Goal: Transaction & Acquisition: Purchase product/service

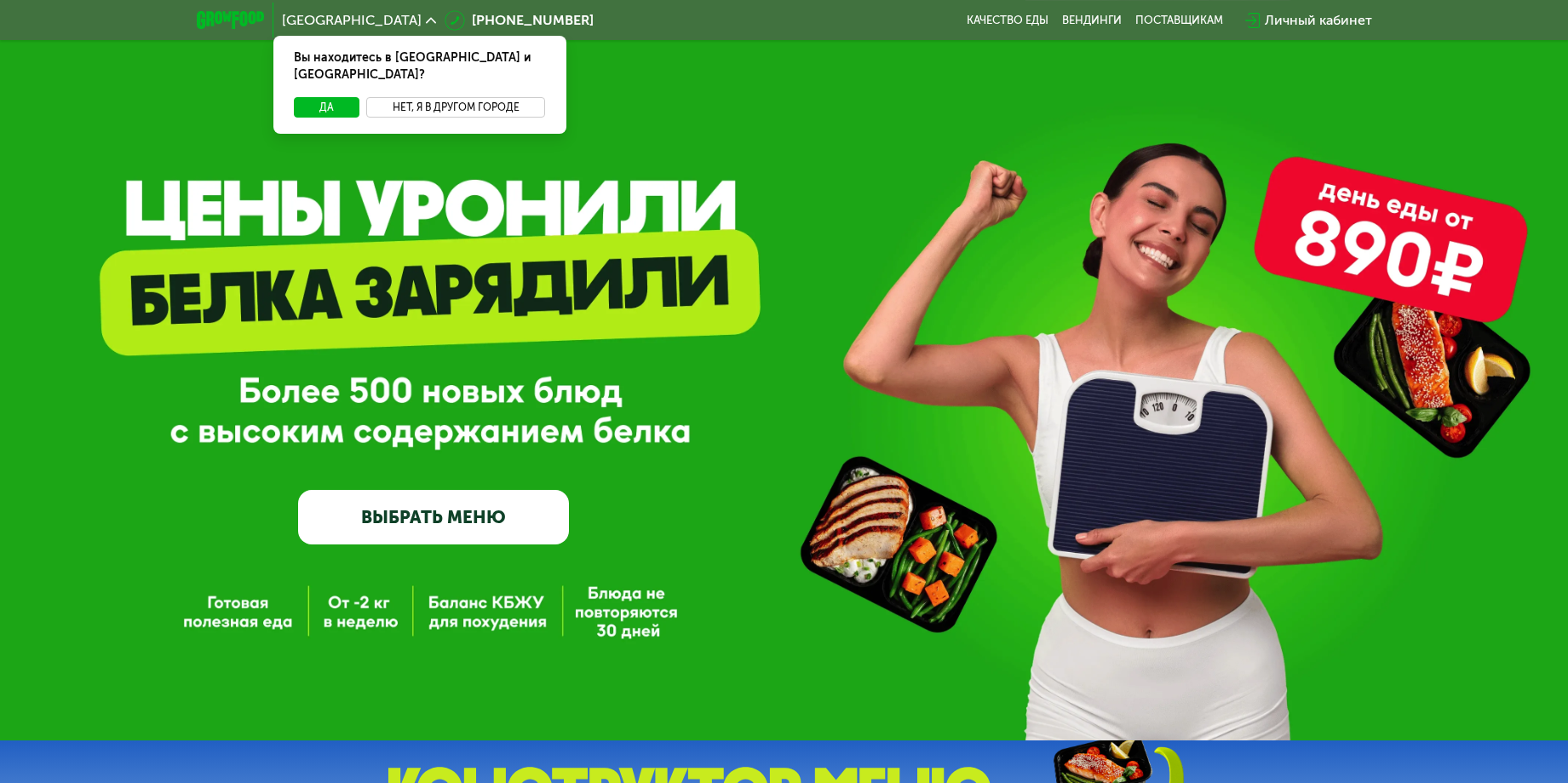
click at [512, 97] on button "Нет, я в другом городе" at bounding box center [457, 107] width 180 height 21
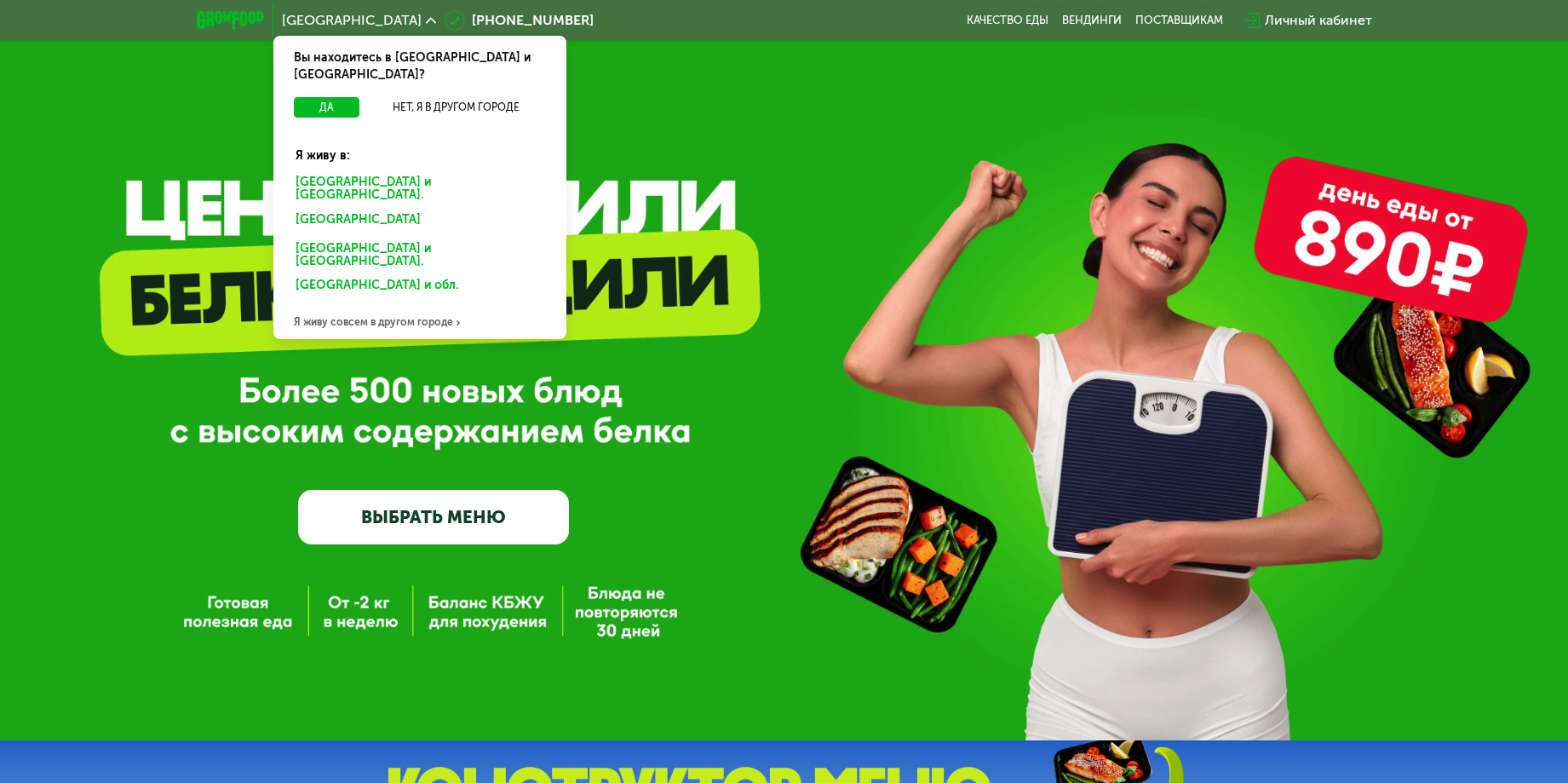
click at [428, 209] on div "[GEOGRAPHIC_DATA] и [GEOGRAPHIC_DATA]." at bounding box center [416, 223] width 266 height 27
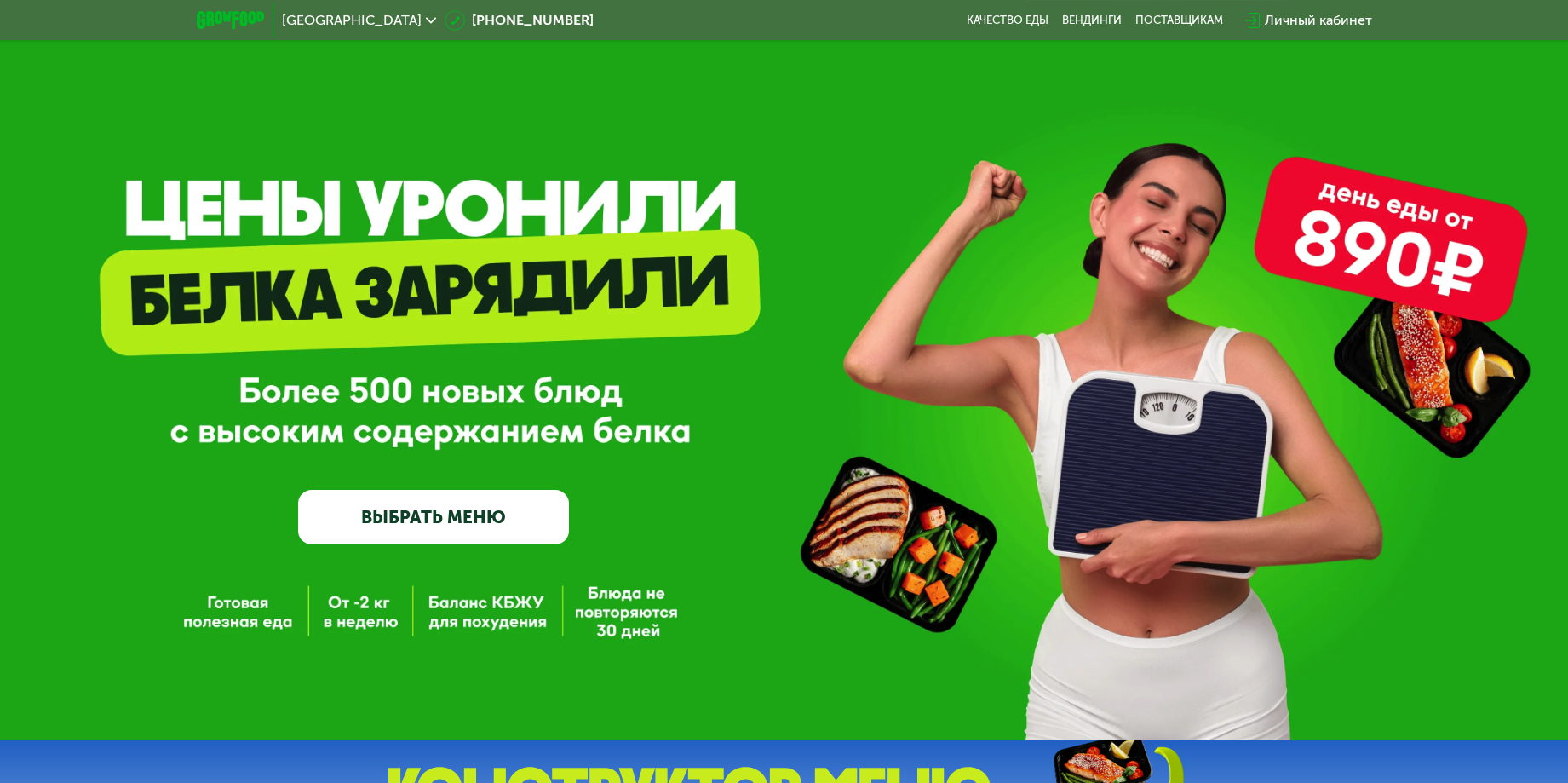
click at [429, 509] on link "ВЫБРАТЬ МЕНЮ" at bounding box center [433, 517] width 271 height 55
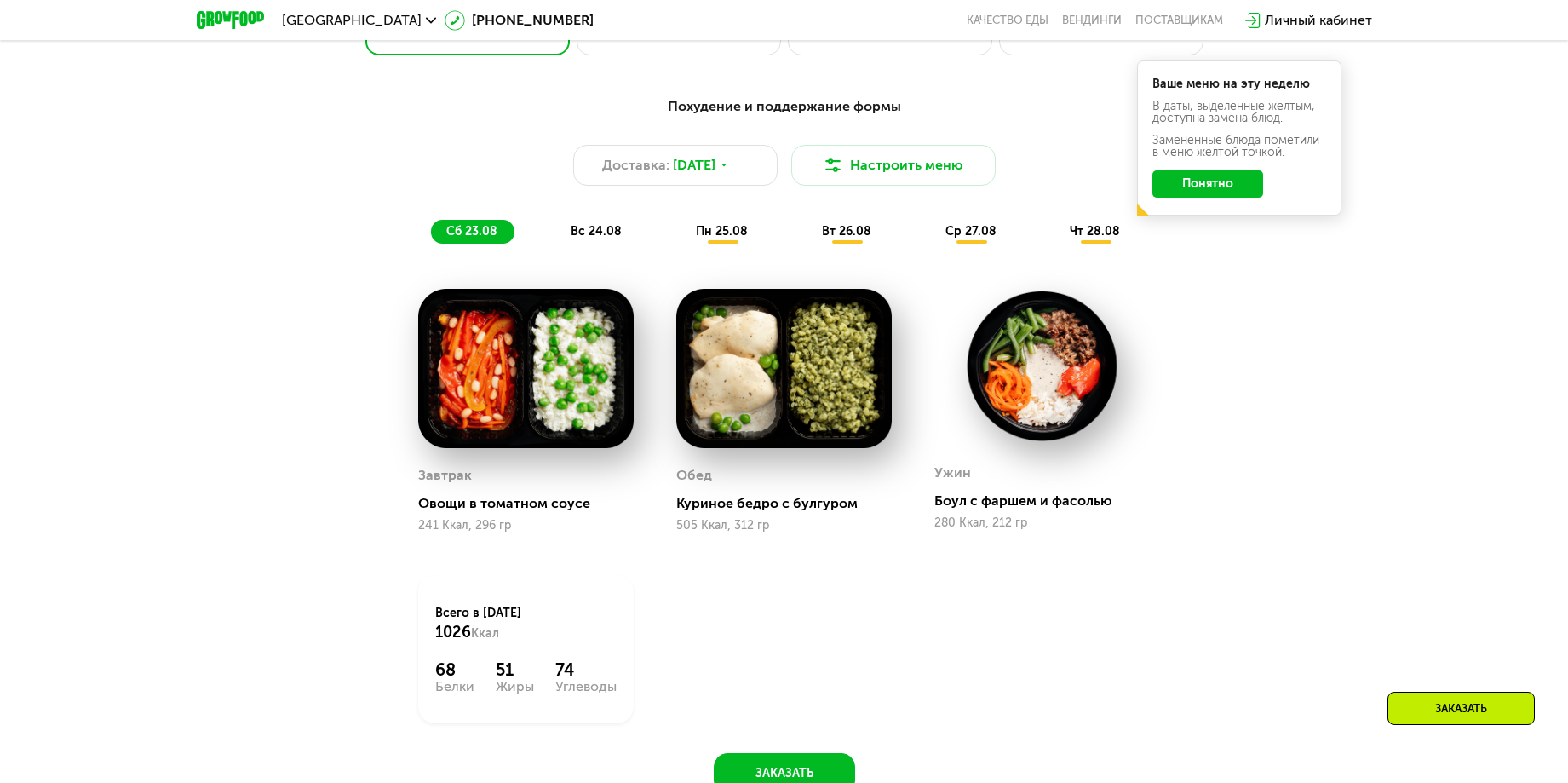
scroll to position [596, 0]
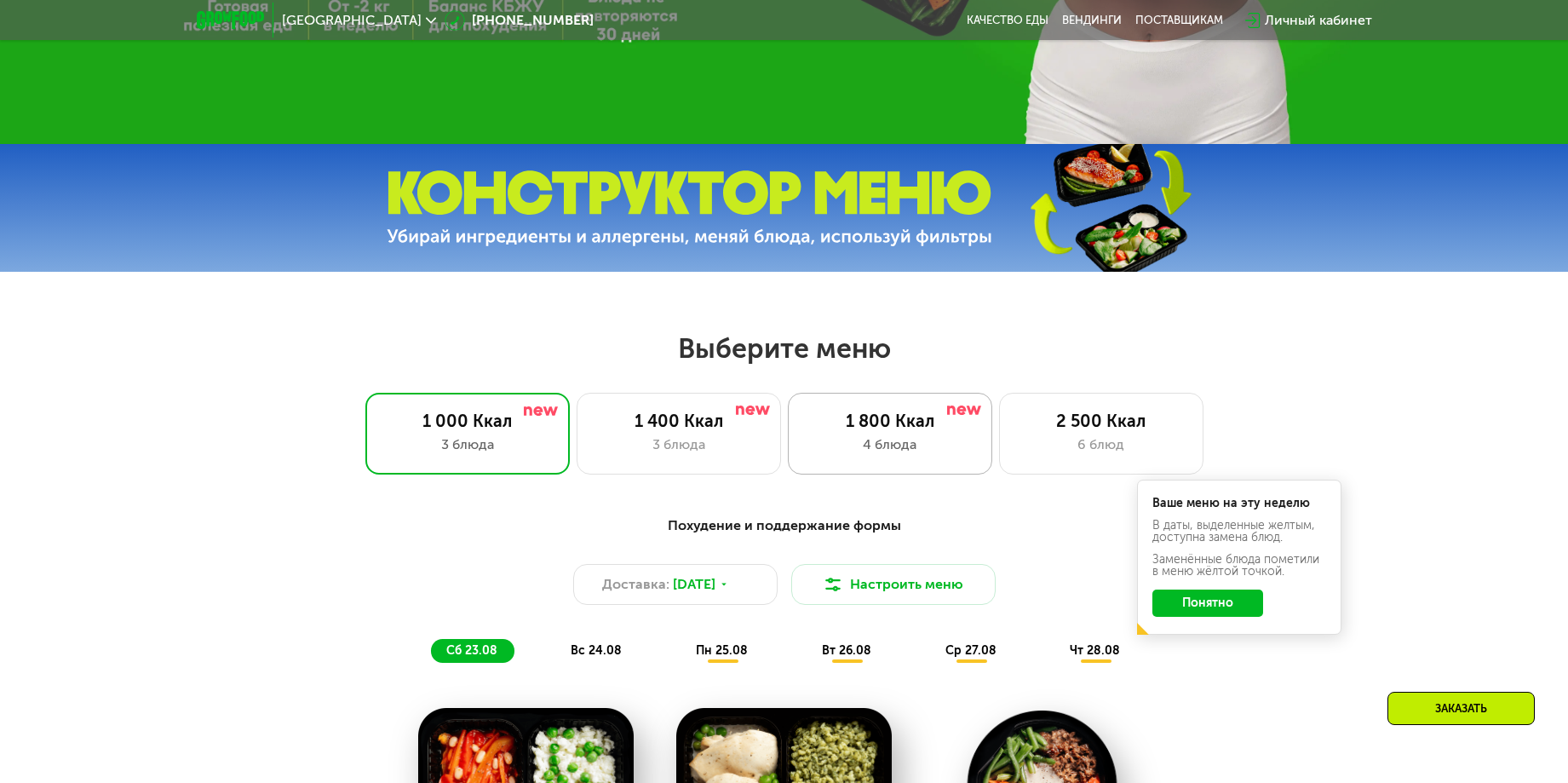
click at [961, 451] on div "4 блюда" at bounding box center [890, 444] width 168 height 21
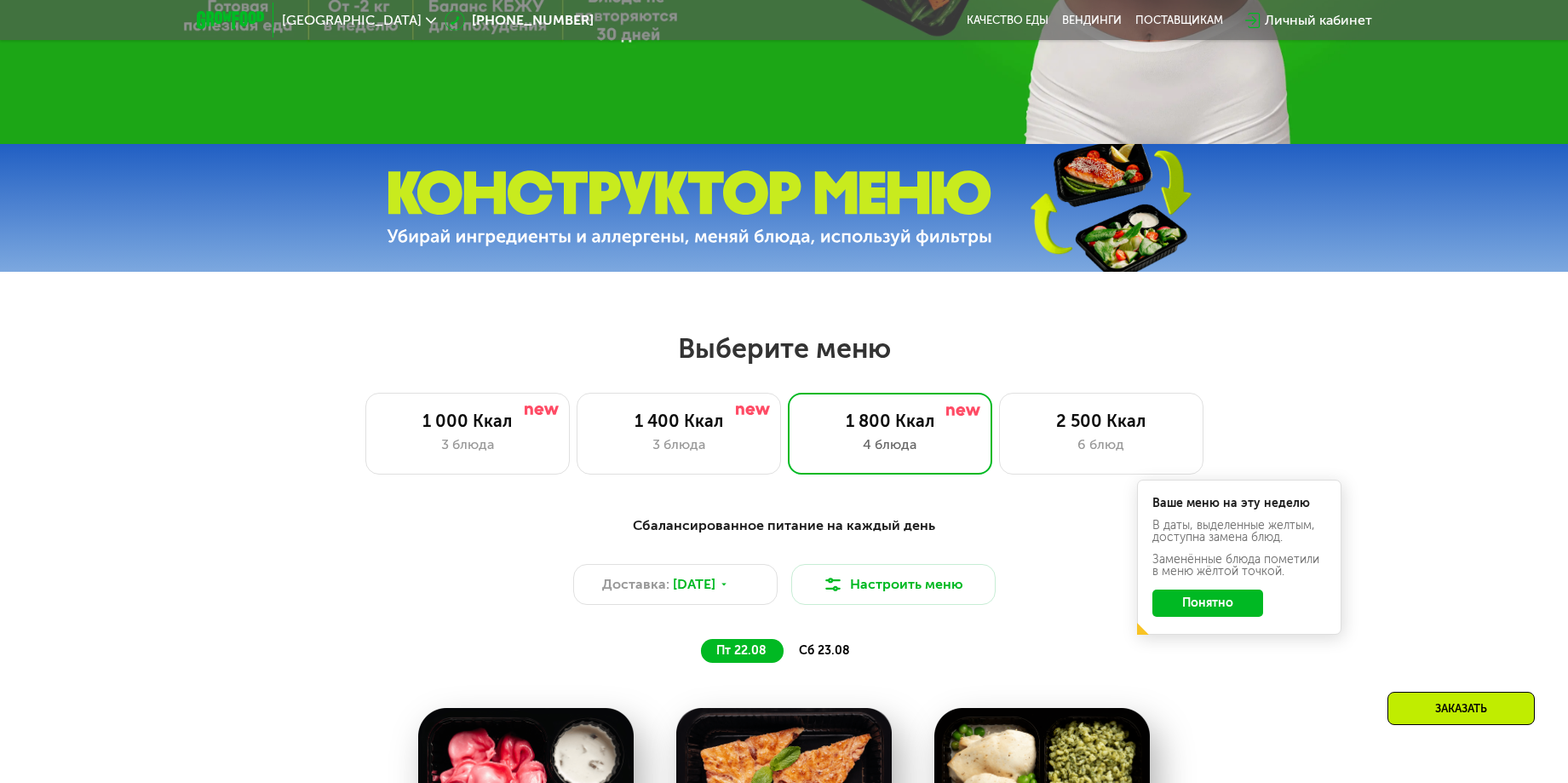
click at [1194, 617] on button "Понятно" at bounding box center [1208, 603] width 111 height 27
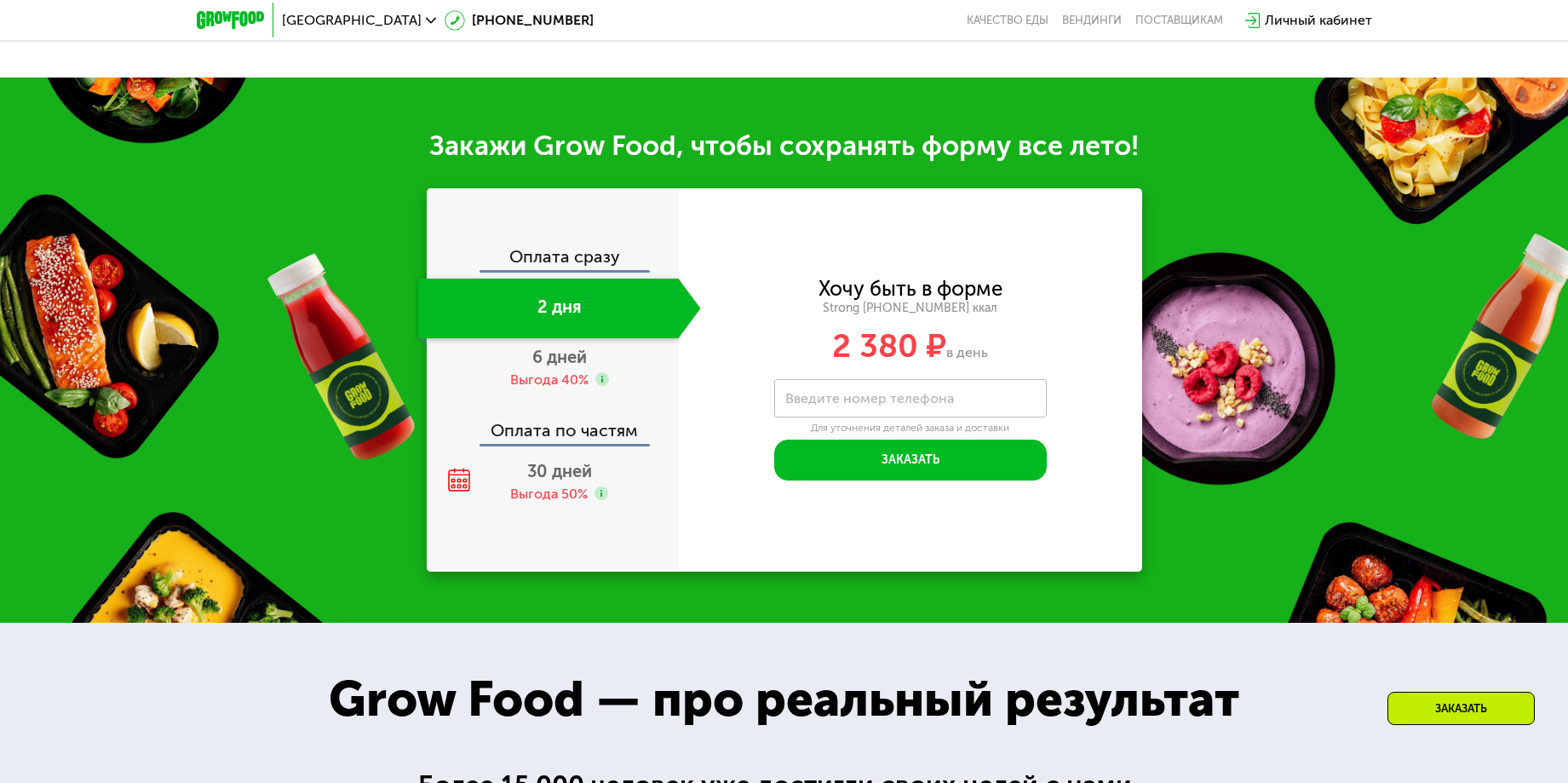
scroll to position [1789, 0]
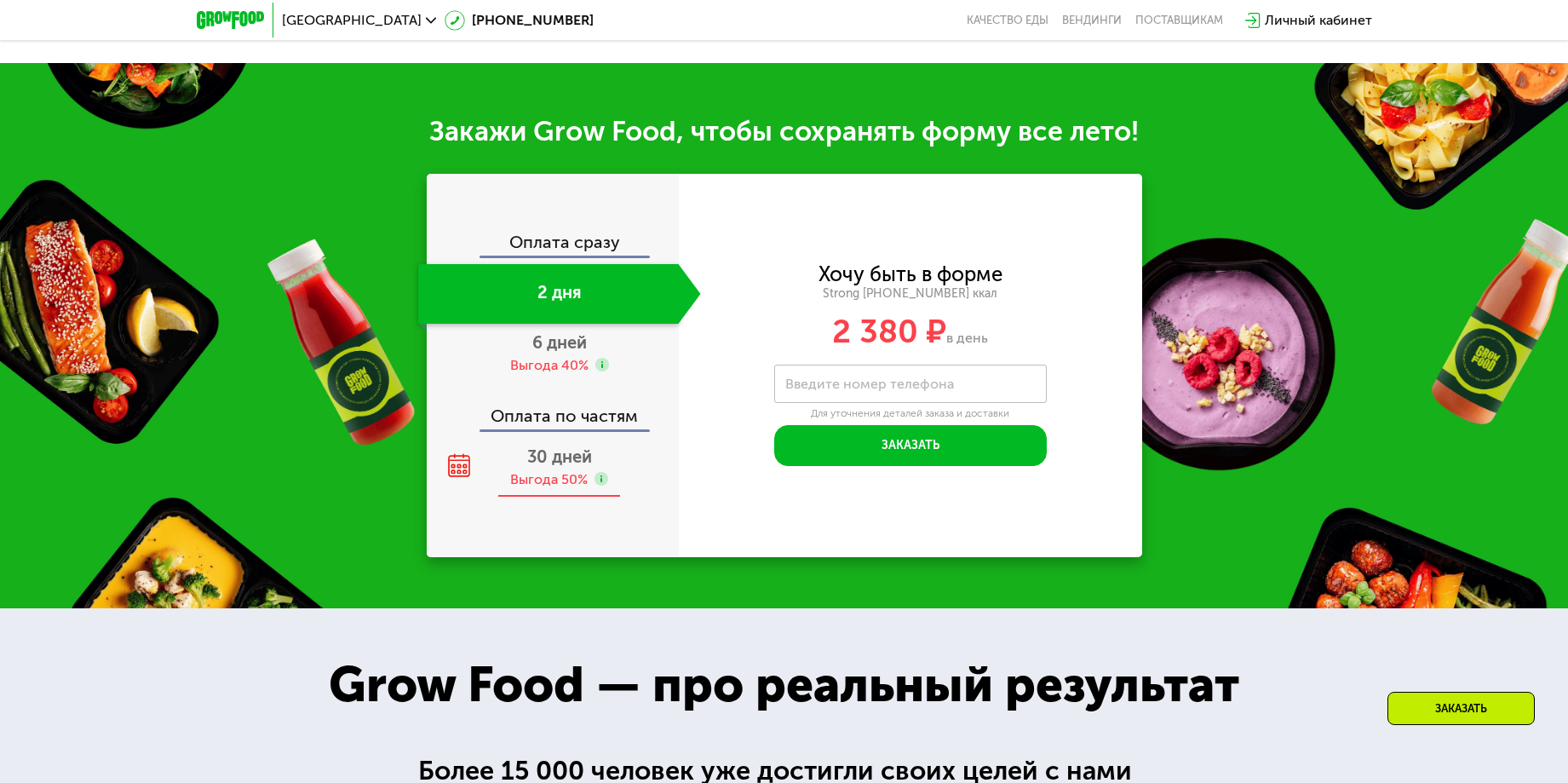
click at [621, 497] on div "30 дней Выгода 50%" at bounding box center [559, 468] width 283 height 59
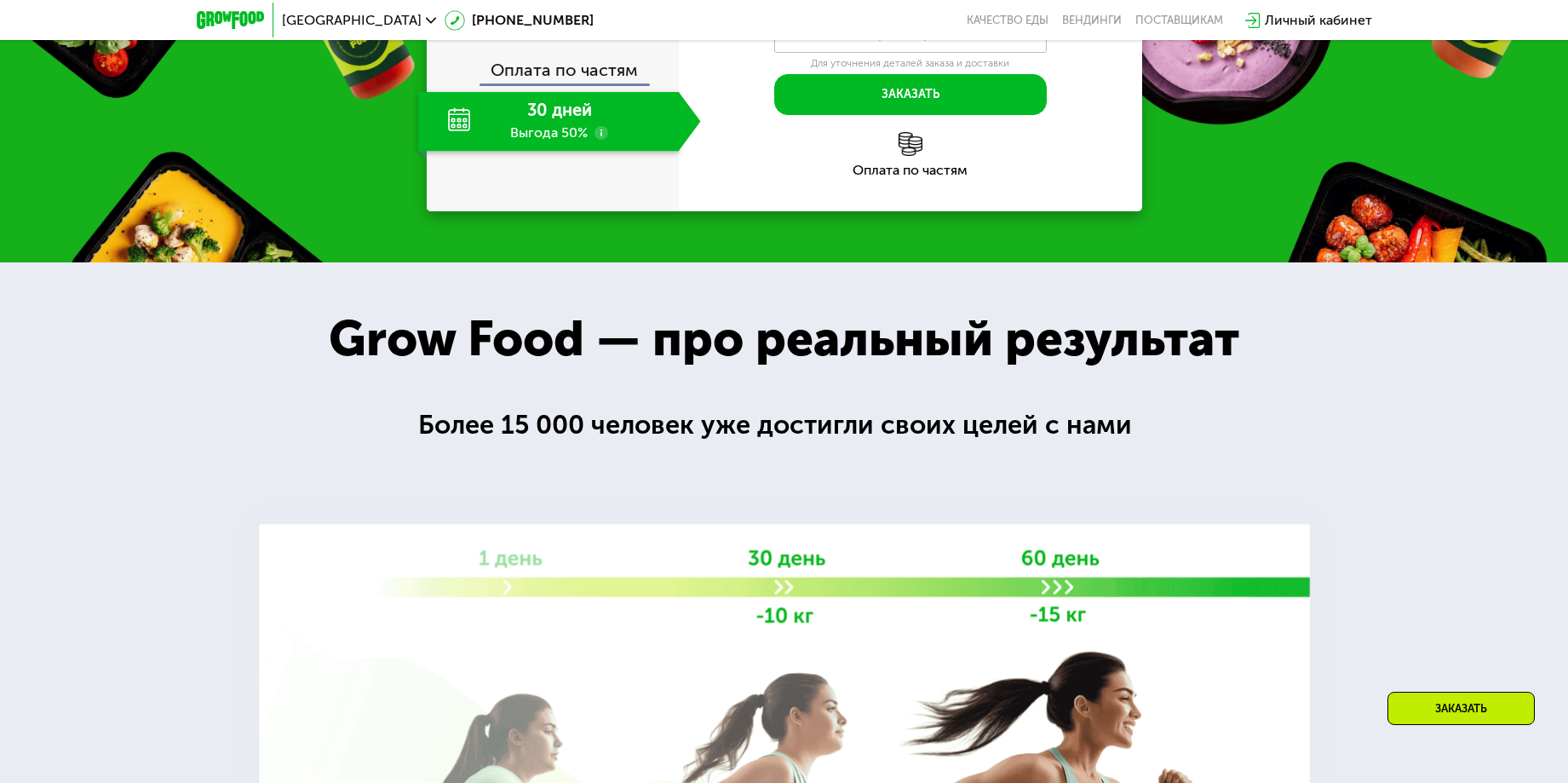
scroll to position [2556, 0]
